Goal: Navigation & Orientation: Find specific page/section

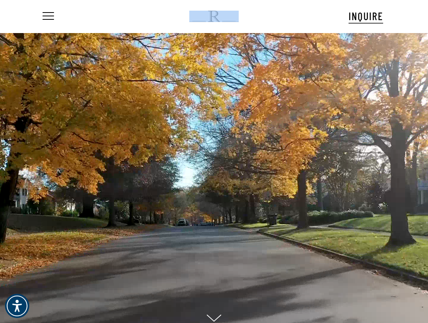
drag, startPoint x: 427, startPoint y: 4, endPoint x: 658, endPoint y: 8, distance: 231.4
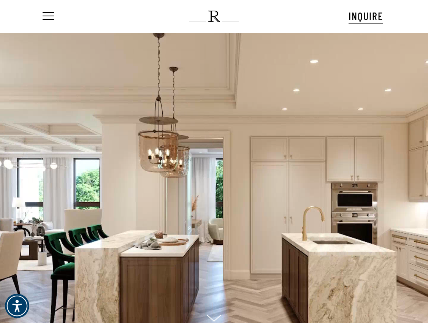
click at [409, 7] on div "Menu INQUIRE Menu Menu No menu assigned" at bounding box center [214, 16] width 407 height 33
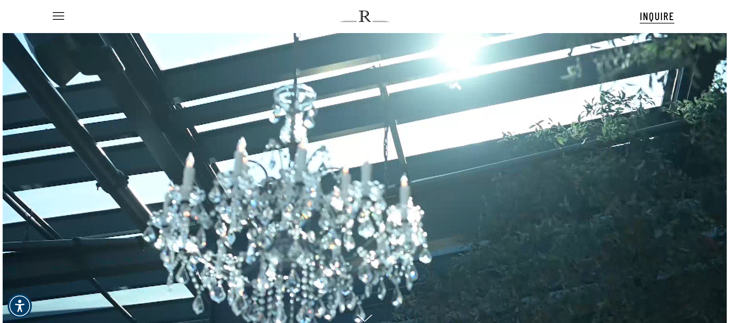
scroll to position [52, 0]
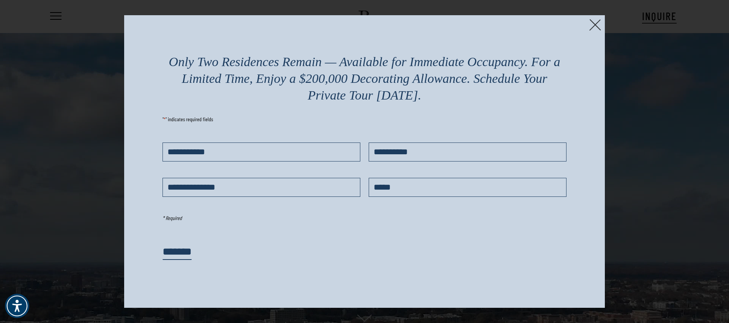
click at [427, 21] on img at bounding box center [596, 25] width 12 height 12
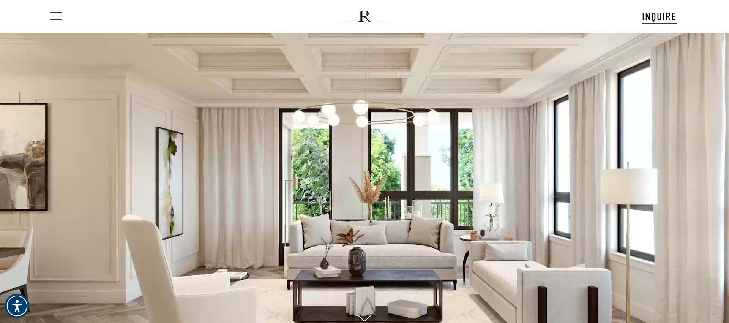
click at [49, 13] on link "Menu" at bounding box center [55, 17] width 13 height 8
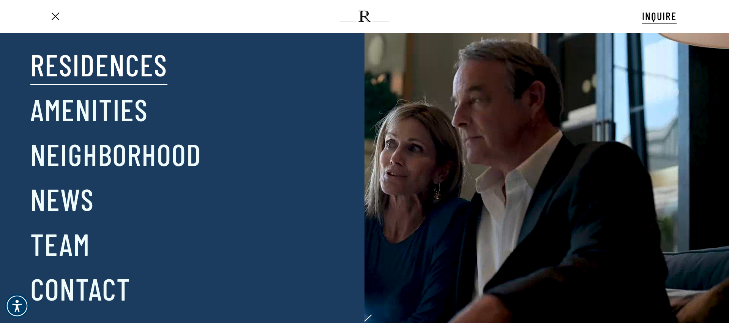
click at [81, 73] on link "Residences" at bounding box center [98, 64] width 137 height 40
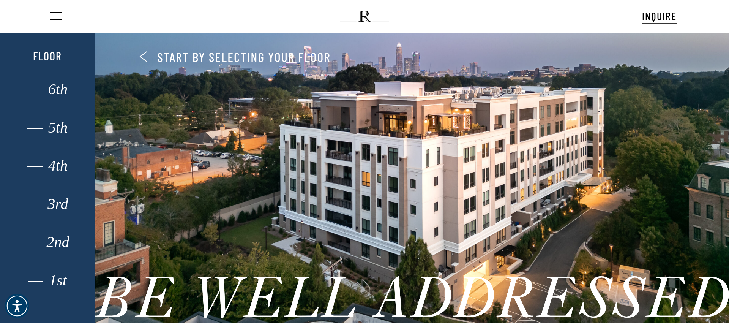
click at [51, 288] on div "1st 2nd 3rd 4th 5th 6th Floor" at bounding box center [47, 193] width 66 height 294
click at [55, 279] on div "1st" at bounding box center [47, 280] width 66 height 10
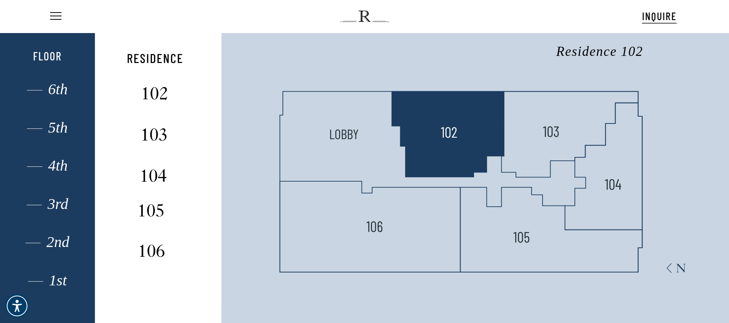
click at [481, 106] on polygon at bounding box center [448, 133] width 112 height 85
